Goal: Task Accomplishment & Management: Manage account settings

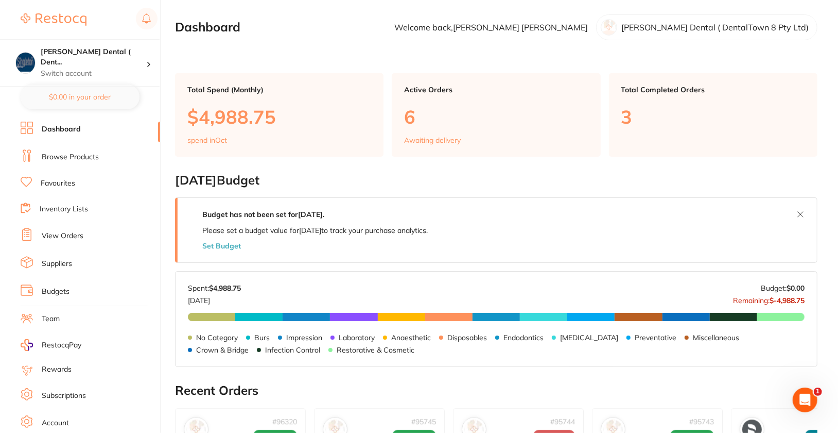
click at [75, 157] on link "Browse Products" at bounding box center [70, 157] width 57 height 10
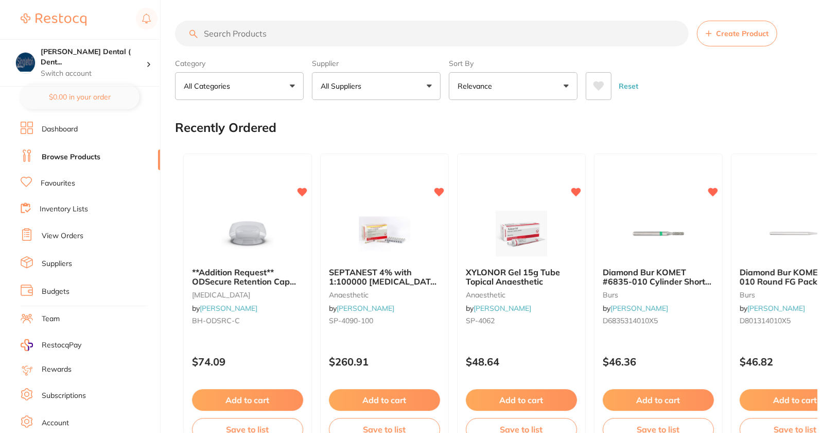
click at [65, 260] on link "Suppliers" at bounding box center [57, 263] width 30 height 10
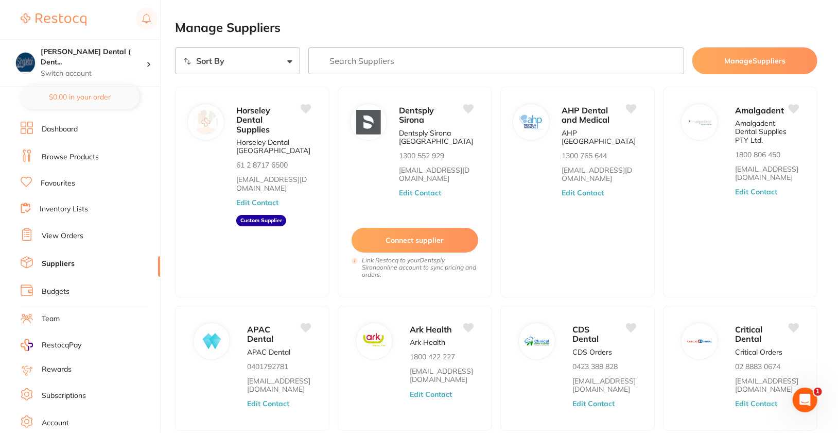
click at [433, 59] on input "search" at bounding box center [496, 60] width 376 height 27
click at [595, 207] on div "AHP Dental and Medical AHP [GEOGRAPHIC_DATA] 1300 765 644 [EMAIL_ADDRESS][DOMAI…" at bounding box center [603, 194] width 83 height 184
click at [595, 197] on button "Edit Contact" at bounding box center [583, 192] width 43 height 8
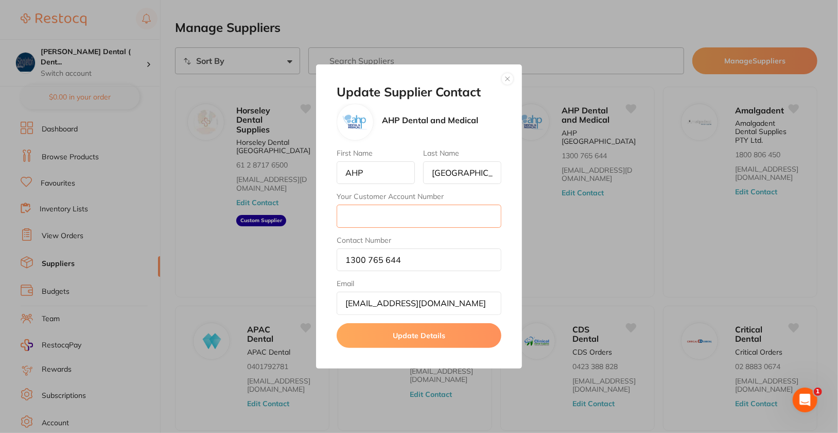
click at [482, 223] on input "Your Customer Account Number" at bounding box center [419, 215] width 165 height 23
paste input "5553"
type input "5553"
click at [427, 331] on button "Update Details" at bounding box center [419, 335] width 165 height 25
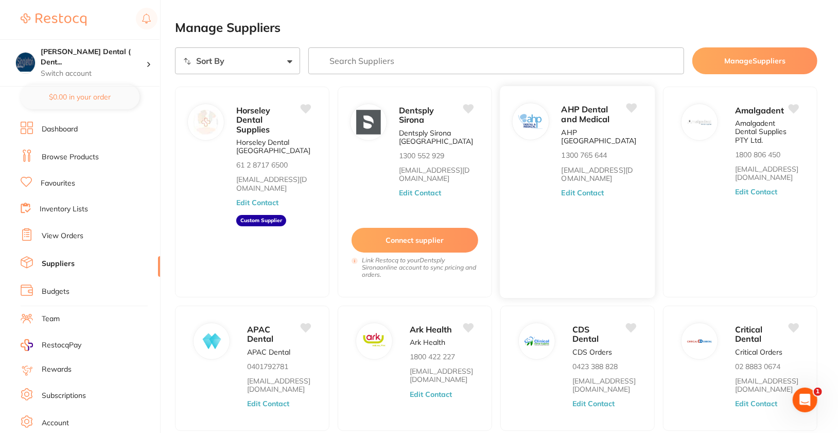
click at [592, 197] on button "Edit Contact" at bounding box center [583, 192] width 43 height 8
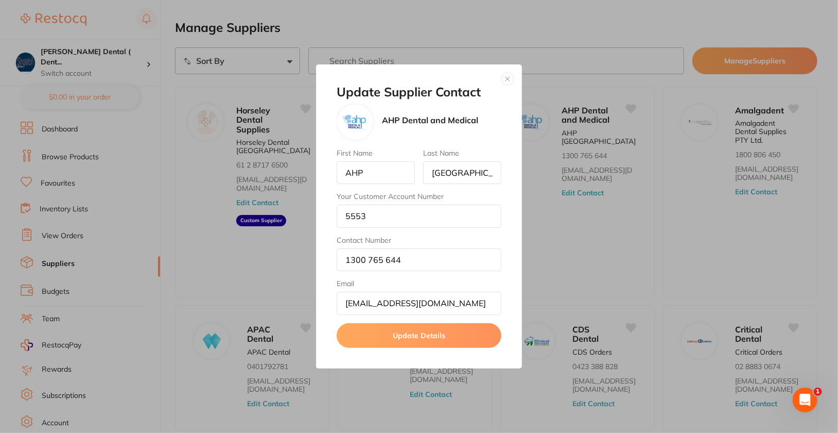
click at [503, 77] on button "button" at bounding box center [508, 79] width 12 height 12
